Goal: Information Seeking & Learning: Understand process/instructions

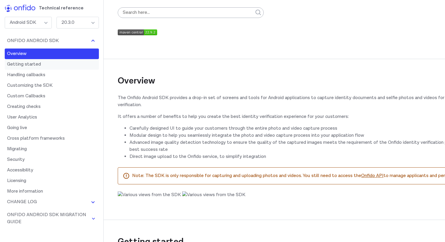
click at [54, 64] on link "Getting started" at bounding box center [52, 64] width 94 height 11
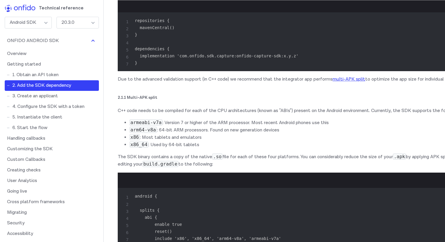
scroll to position [680, 0]
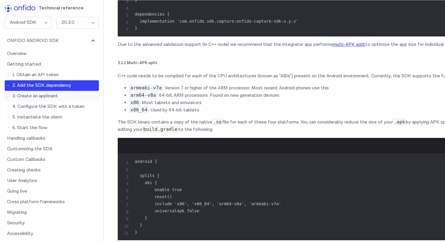
click at [58, 96] on link "3. Create an applicant" at bounding box center [52, 96] width 94 height 11
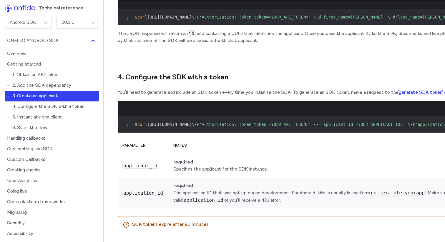
scroll to position [1353, 0]
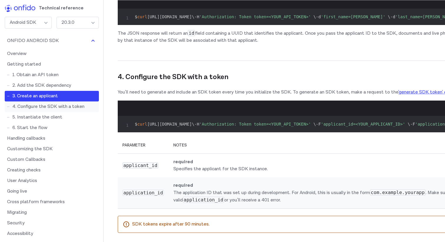
click at [69, 107] on link "4. Configure the SDK with a token" at bounding box center [52, 107] width 94 height 11
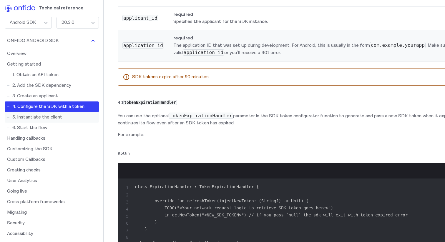
scroll to position [1501, 0]
click at [62, 118] on link "5. Instantiate the client" at bounding box center [52, 117] width 94 height 11
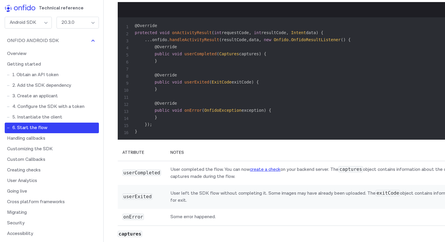
scroll to position [2151, 0]
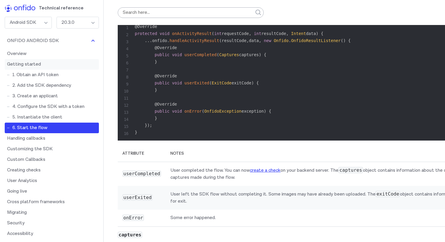
click at [38, 66] on link "Getting started" at bounding box center [52, 64] width 94 height 11
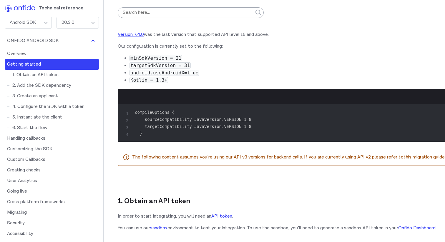
scroll to position [236, 0]
